Goal: Use online tool/utility

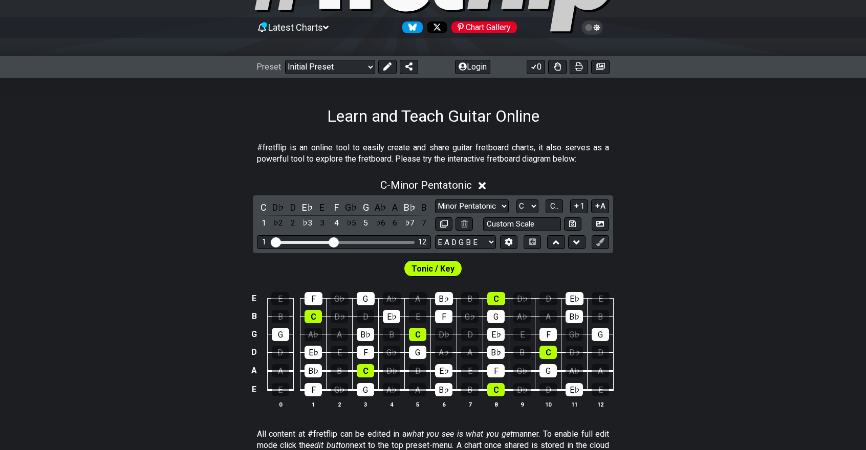
scroll to position [94, 0]
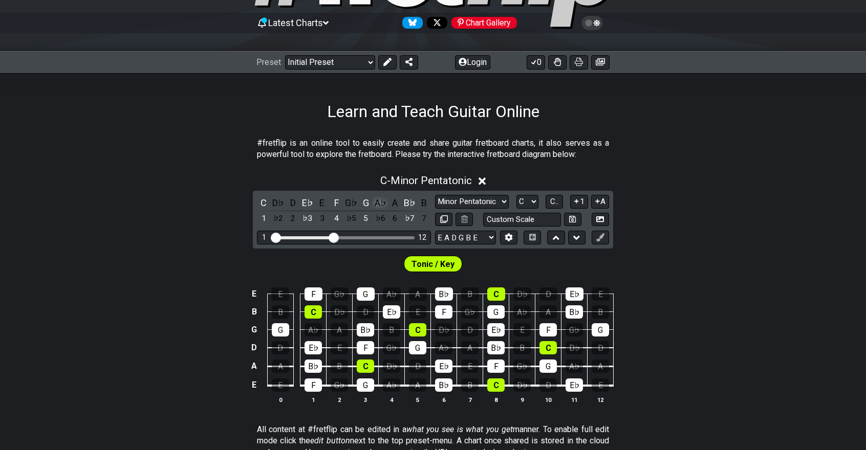
click at [379, 205] on div "A♭" at bounding box center [379, 203] width 13 height 14
click at [456, 200] on select "Minor Pentatonic Click to edit Minor Pentatonic Major Pentatonic Minor Blues Ma…" at bounding box center [472, 202] width 74 height 14
select select "Major / [PERSON_NAME]"
click at [435, 195] on select "Minor Pentatonic Click to edit Minor Pentatonic Major Pentatonic Minor Blues Ma…" at bounding box center [472, 202] width 74 height 14
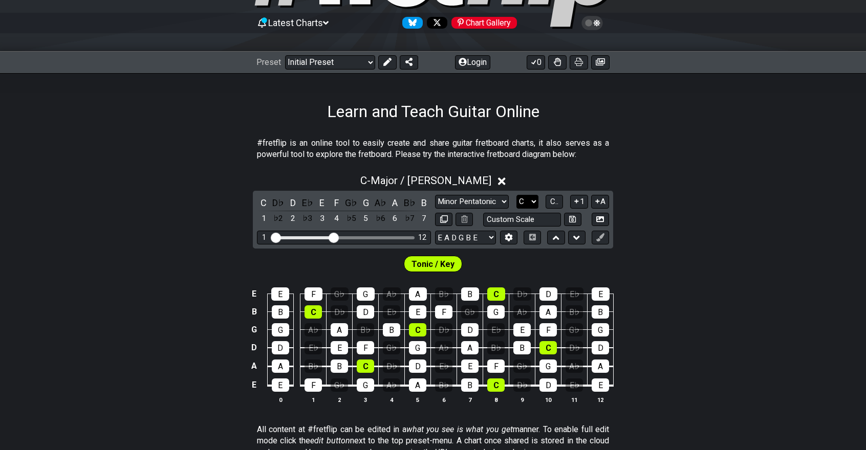
click at [534, 197] on select "A♭ A A♯ B♭ B C C♯ D♭ D D♯ E♭ E F F♯ G♭ G G♯" at bounding box center [527, 202] width 22 height 14
click at [516, 195] on select "A♭ A A♯ B♭ B C C♯ D♭ D D♯ E♭ E F F♯ G♭ G G♯" at bounding box center [527, 202] width 22 height 14
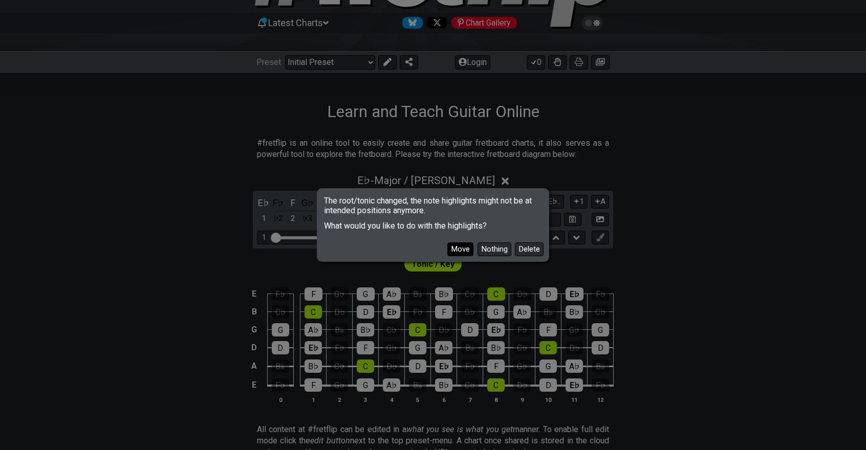
click at [448, 251] on button "Move" at bounding box center [460, 249] width 26 height 14
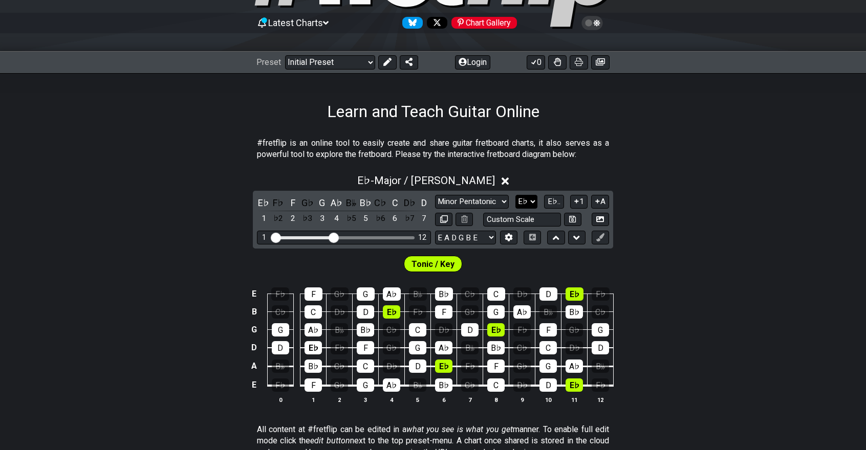
click at [525, 201] on select "A♭ A A♯ B♭ B C C♯ D♭ D D♯ E♭ E F F♯ G♭ G G♯" at bounding box center [526, 202] width 22 height 14
click at [516, 195] on select "A♭ A A♯ B♭ B C C♯ D♭ D D♯ E♭ E F F♯ G♭ G G♯" at bounding box center [526, 202] width 22 height 14
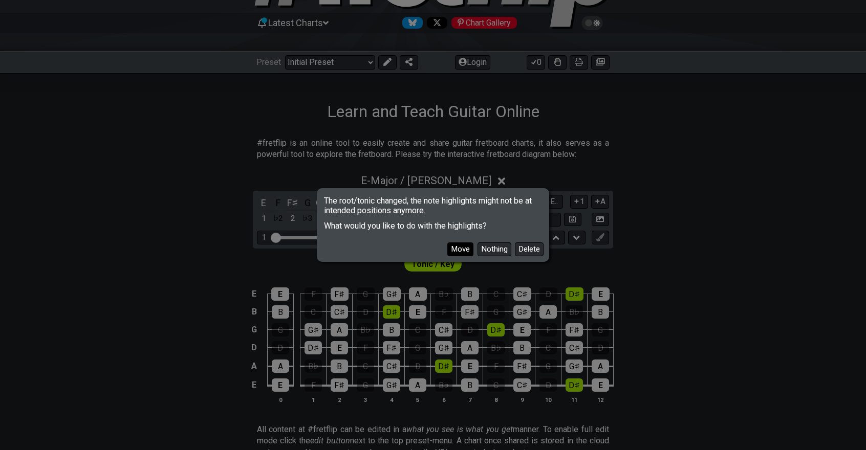
click at [467, 246] on button "Move" at bounding box center [460, 249] width 26 height 14
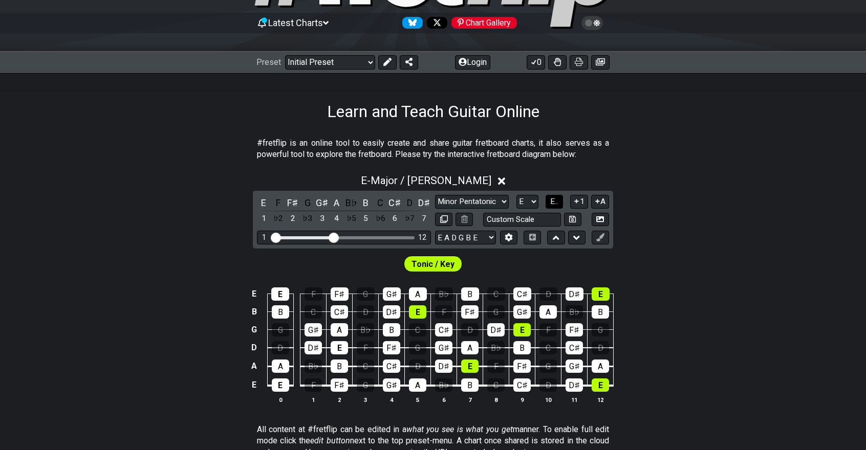
click at [553, 195] on button "E.." at bounding box center [553, 202] width 17 height 14
click at [576, 202] on icon at bounding box center [576, 201] width 10 height 8
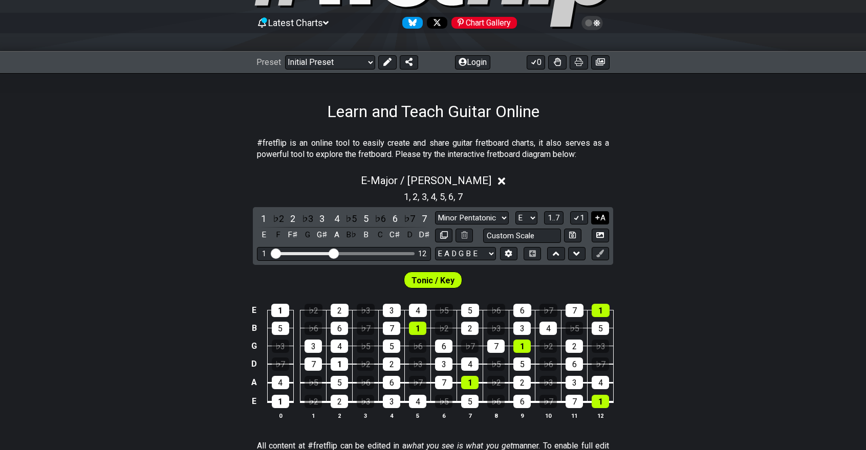
click at [597, 219] on icon at bounding box center [597, 218] width 10 height 8
click at [584, 221] on button "1" at bounding box center [578, 218] width 17 height 14
click at [531, 213] on select "A♭ A A♯ B♭ B C C♯ D♭ D D♯ E♭ E F F♯ G♭ G G♯" at bounding box center [526, 218] width 22 height 14
select select "C"
click at [515, 211] on select "A♭ A A♯ B♭ B C C♯ D♭ D D♯ E♭ E F F♯ G♭ G G♯" at bounding box center [526, 218] width 22 height 14
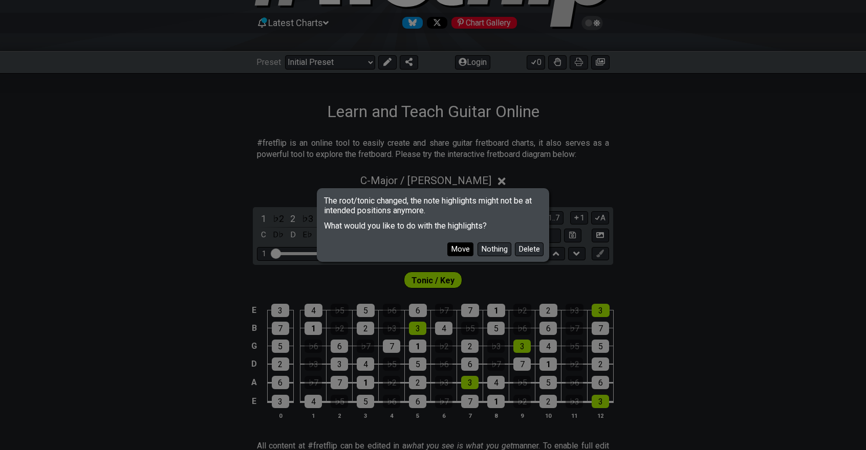
click at [467, 248] on button "Move" at bounding box center [460, 249] width 26 height 14
